Goal: Navigation & Orientation: Find specific page/section

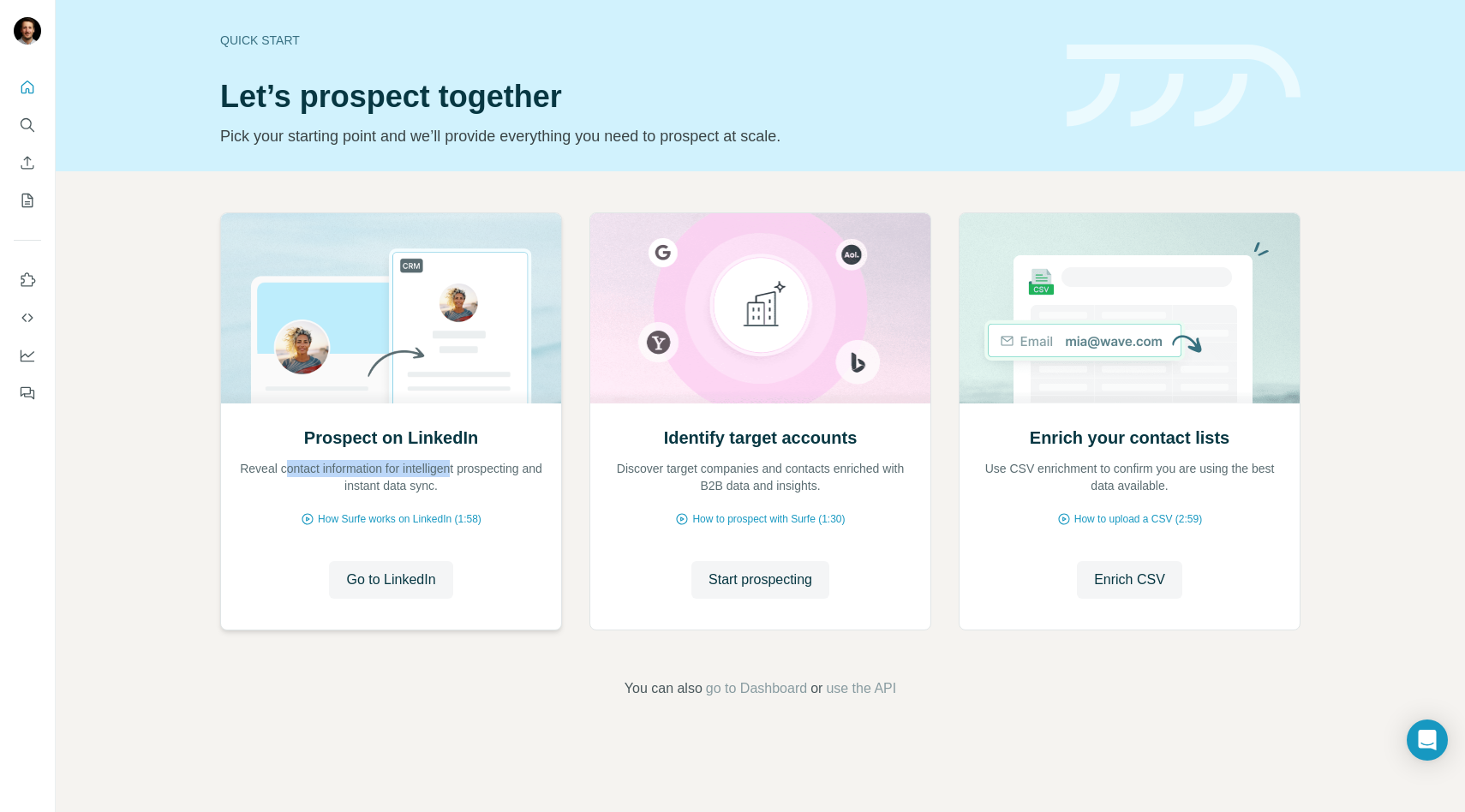
drag, startPoint x: 290, startPoint y: 467, endPoint x: 464, endPoint y: 467, distance: 174.0
click at [464, 467] on p "Reveal contact information for intelligent prospecting and instant data sync." at bounding box center [391, 477] width 306 height 35
click at [36, 196] on icon "My lists" at bounding box center [27, 200] width 17 height 17
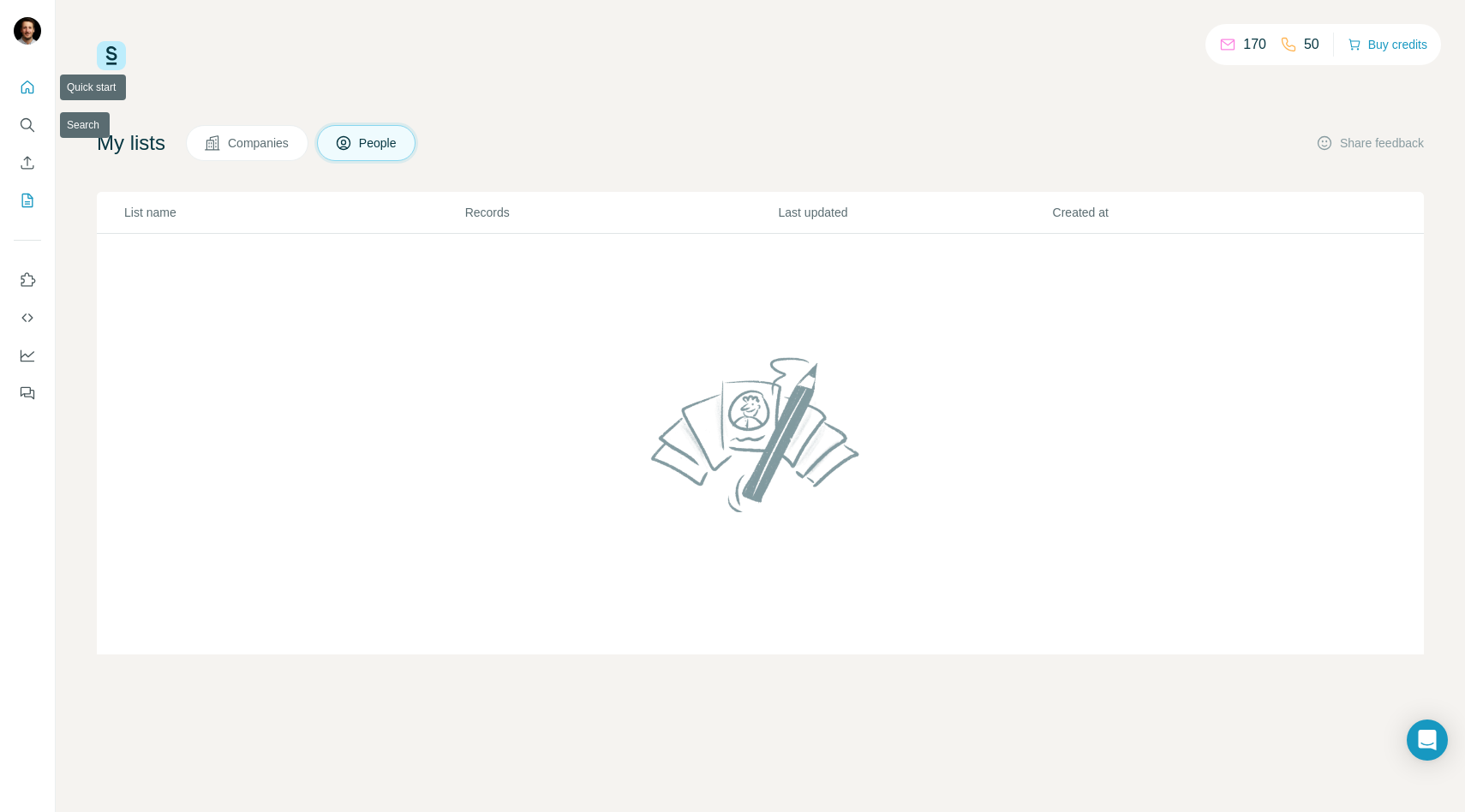
click at [26, 79] on icon "Quick start" at bounding box center [27, 87] width 17 height 17
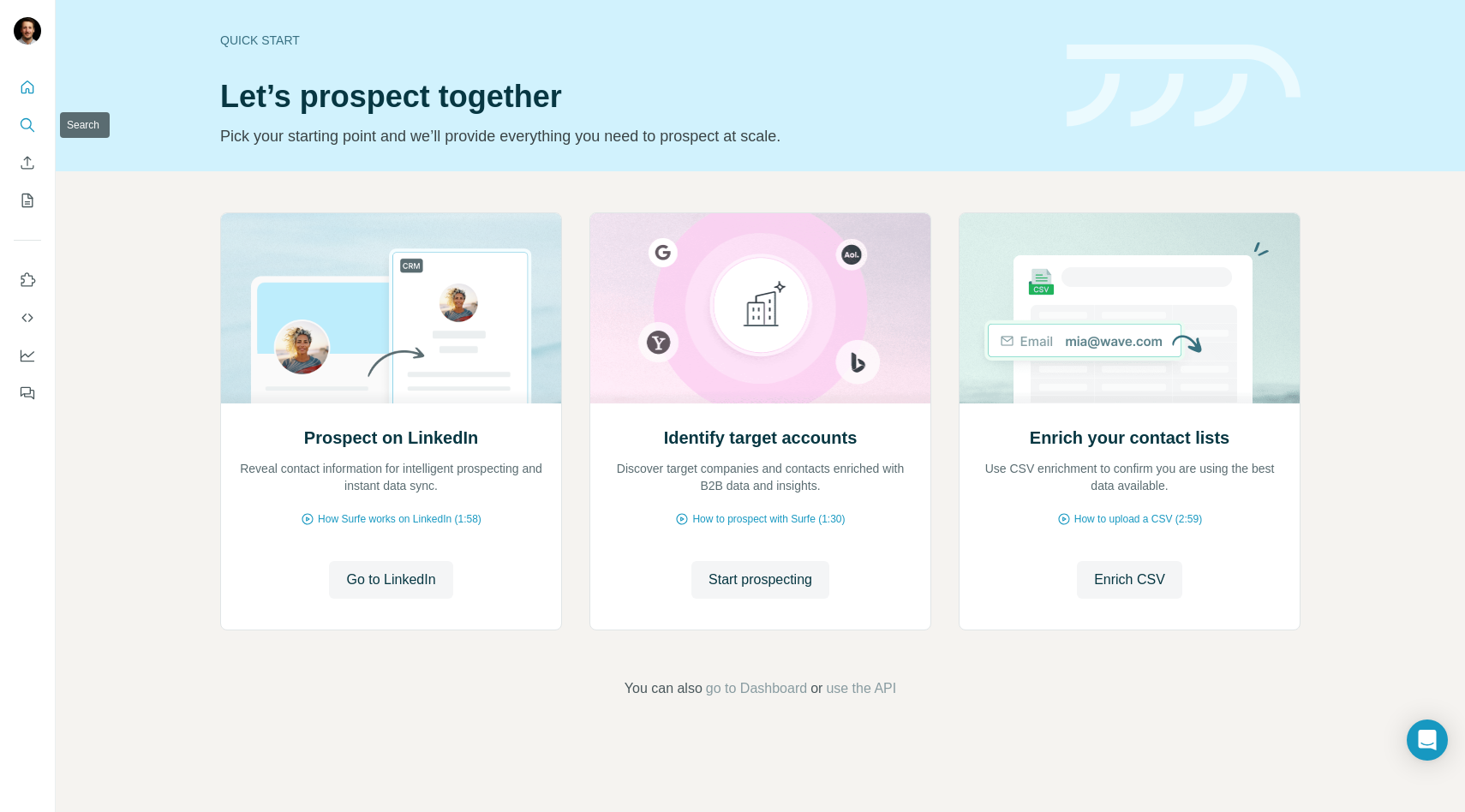
click at [29, 123] on icon "Search" at bounding box center [27, 124] width 17 height 17
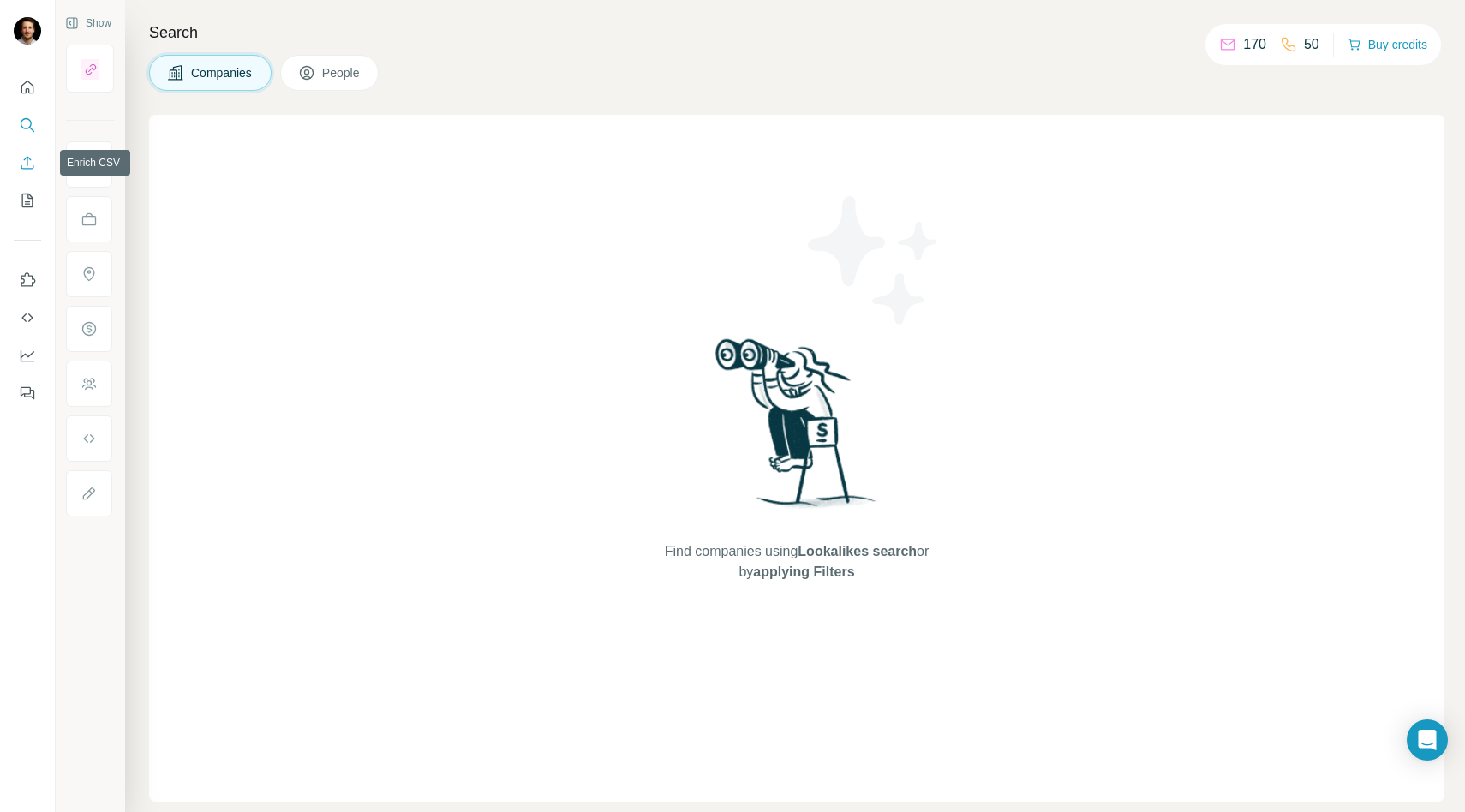
click at [27, 168] on icon "Enrich CSV" at bounding box center [28, 162] width 13 height 13
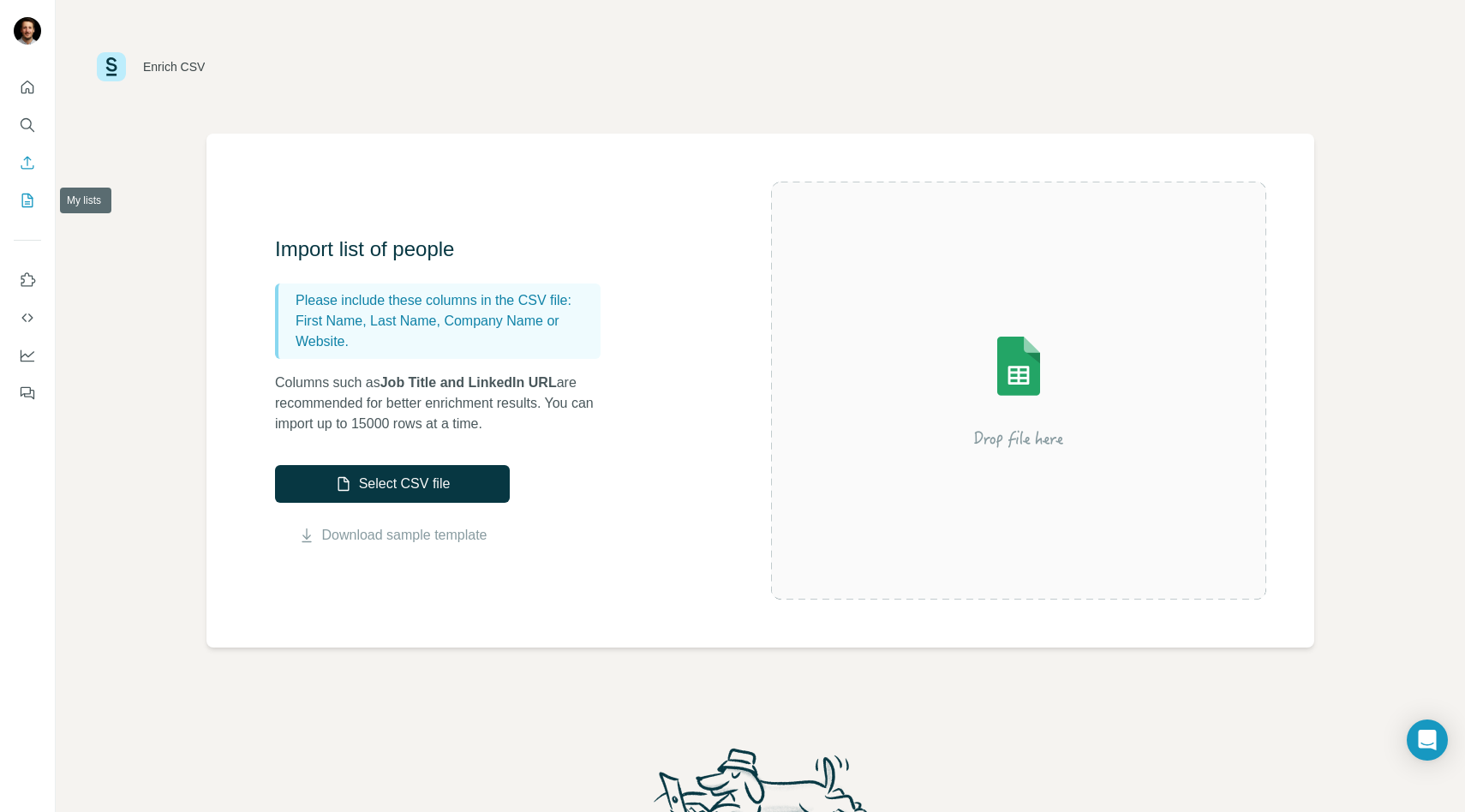
click at [25, 206] on icon "My lists" at bounding box center [28, 201] width 11 height 14
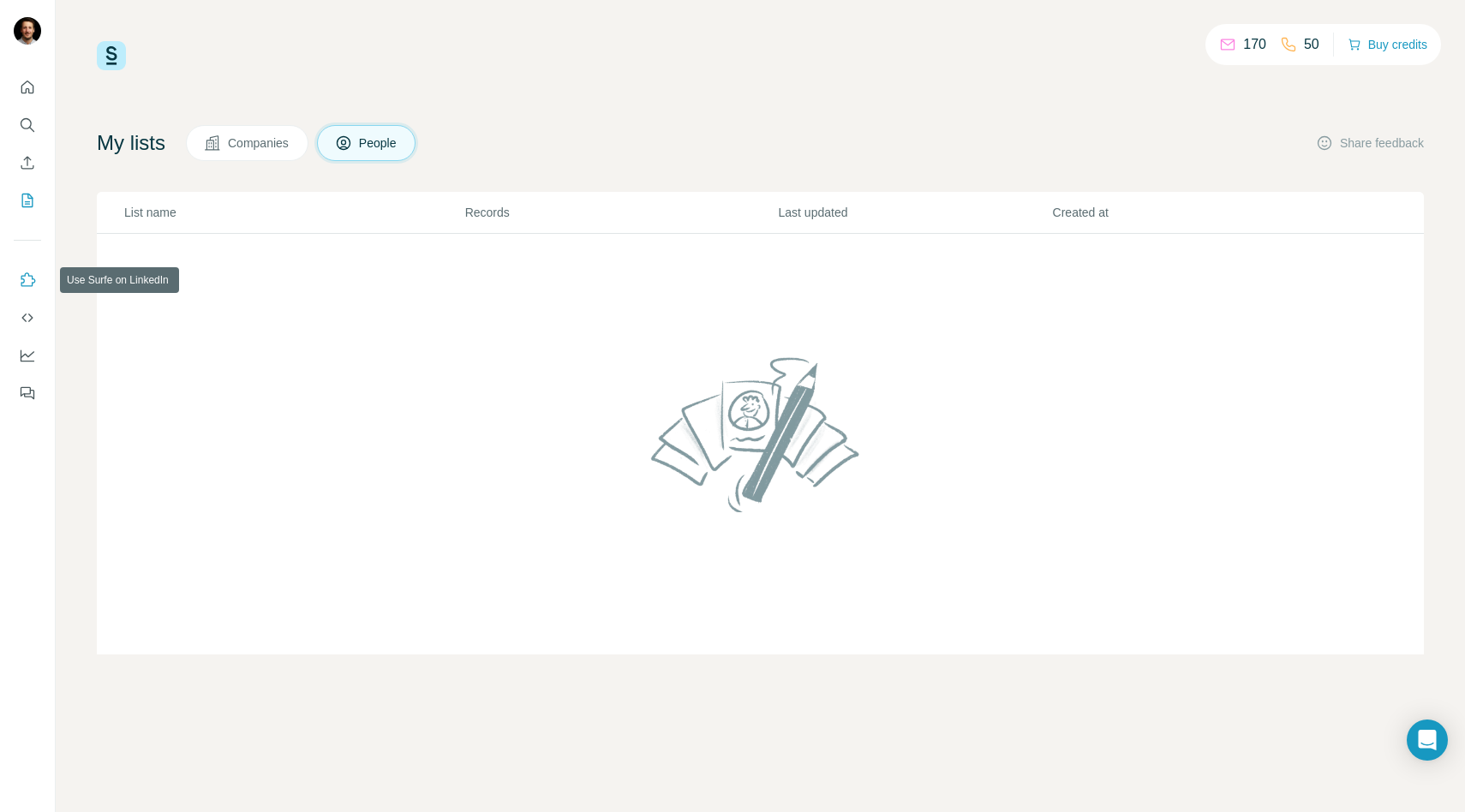
click at [29, 284] on icon "Use Surfe on LinkedIn" at bounding box center [27, 280] width 17 height 17
click at [25, 360] on icon "Dashboard" at bounding box center [27, 355] width 17 height 17
